Goal: Navigation & Orientation: Find specific page/section

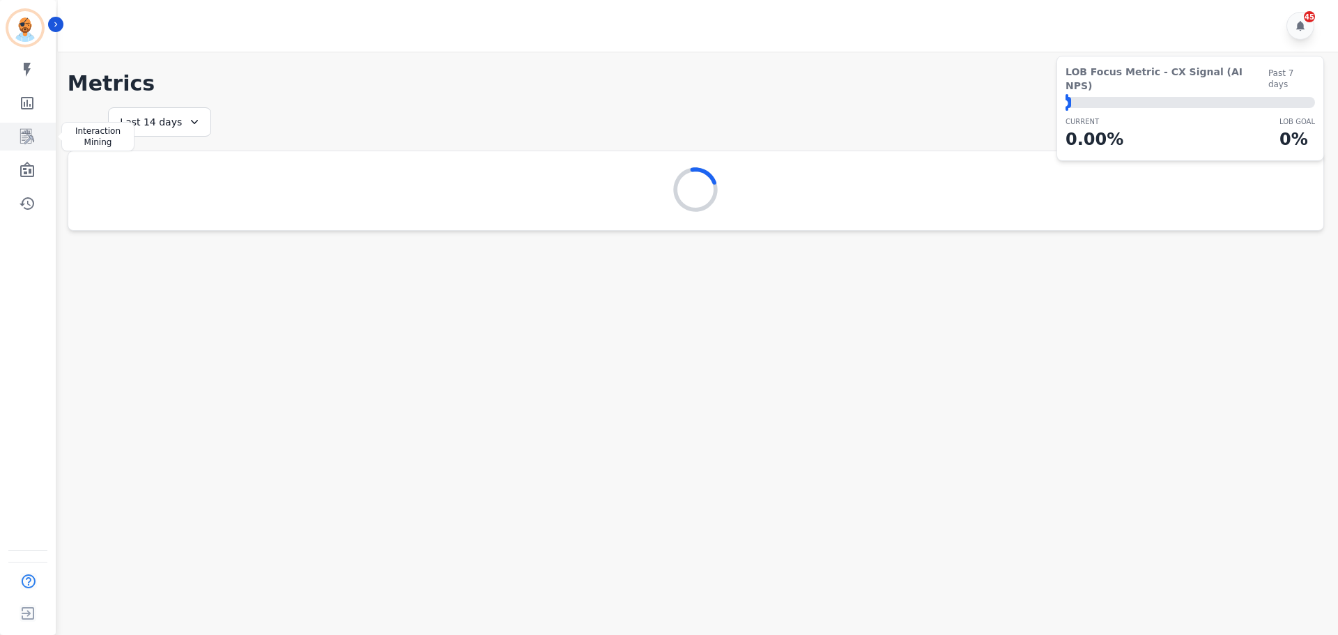
click at [37, 135] on link "Sidebar" at bounding box center [29, 137] width 54 height 28
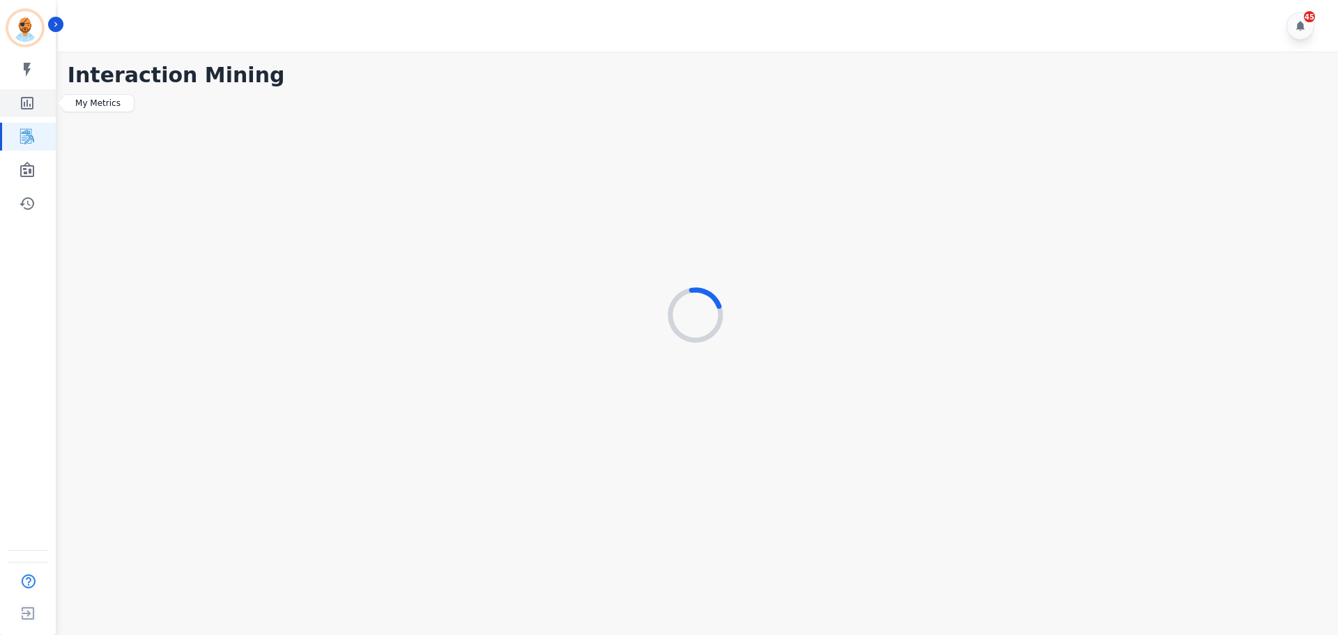
click at [34, 109] on icon "Sidebar" at bounding box center [27, 103] width 17 height 17
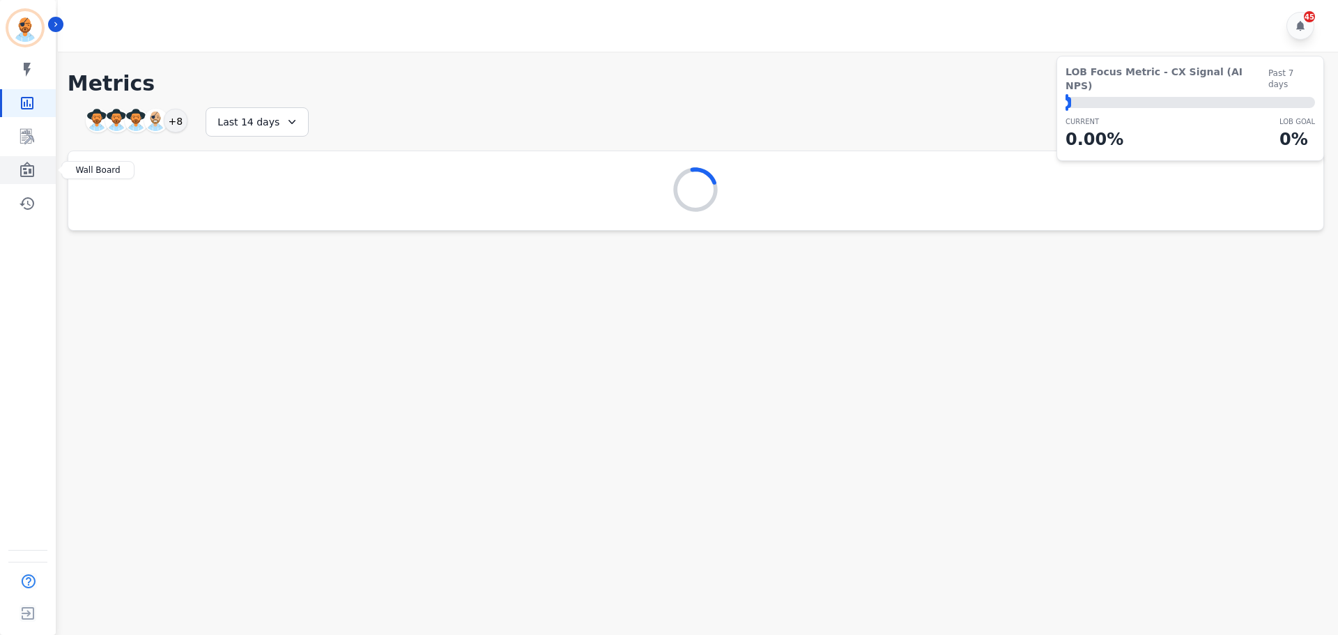
click at [37, 176] on link "Sidebar" at bounding box center [29, 170] width 54 height 28
